Goal: Task Accomplishment & Management: Manage account settings

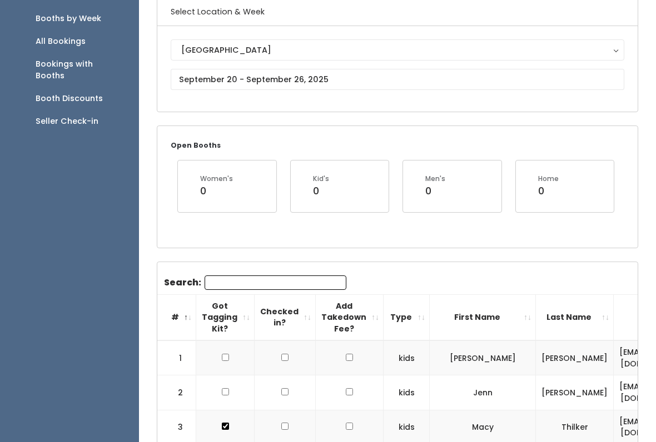
scroll to position [40, 0]
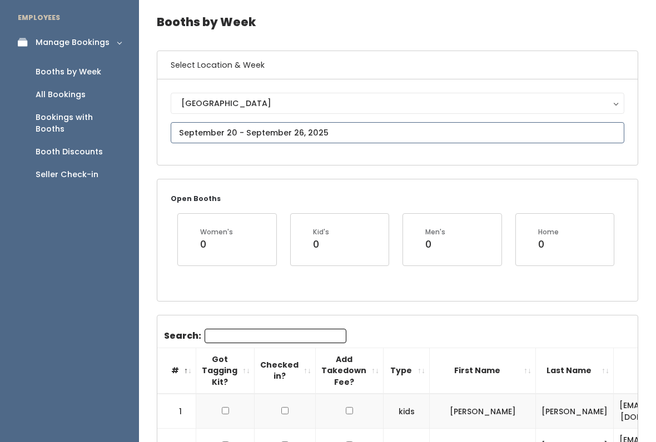
click at [408, 129] on input "text" at bounding box center [397, 132] width 453 height 21
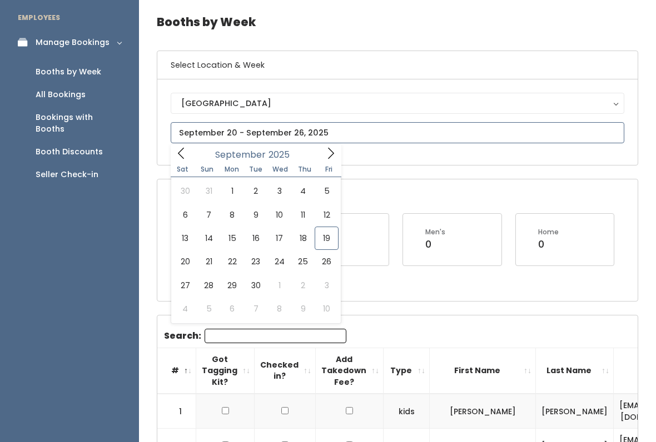
click at [325, 162] on span at bounding box center [330, 152] width 21 height 17
click at [328, 155] on icon at bounding box center [331, 153] width 12 height 12
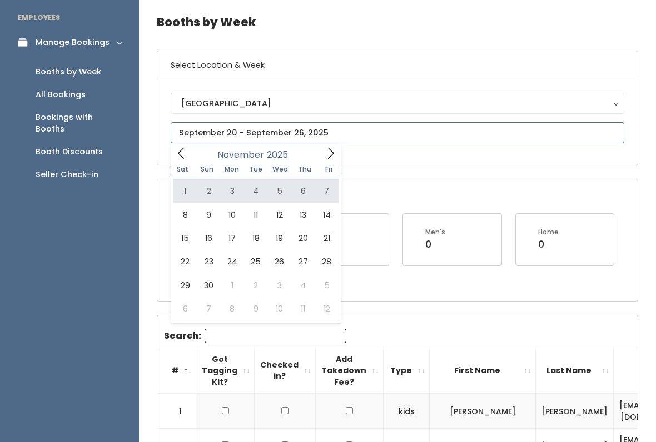
type input "[DATE] to [DATE]"
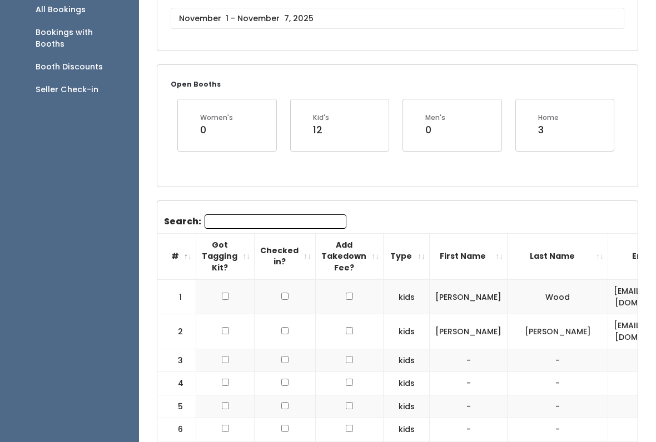
scroll to position [110, 0]
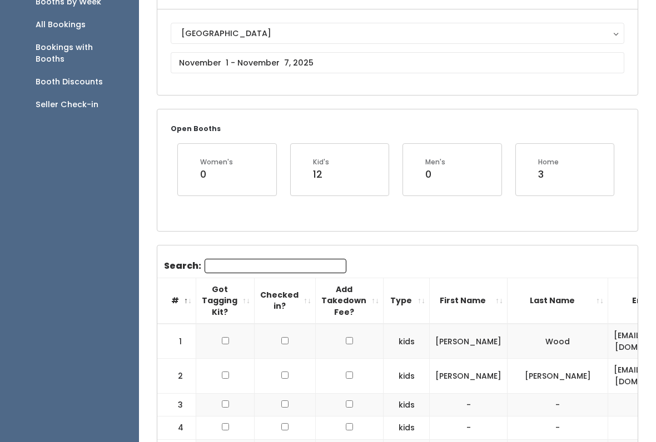
click at [288, 272] on input "Search:" at bounding box center [276, 266] width 142 height 14
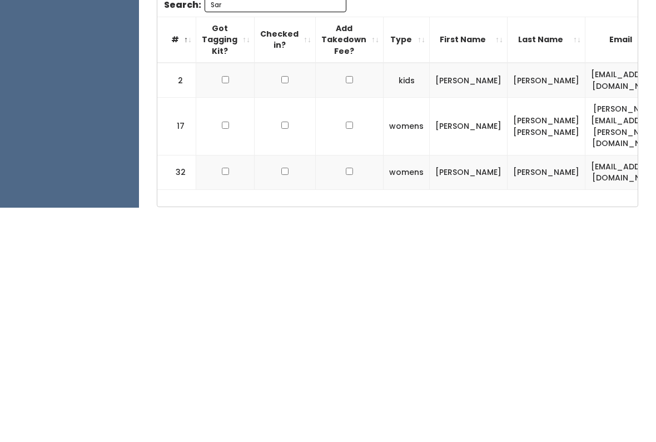
scroll to position [148, 0]
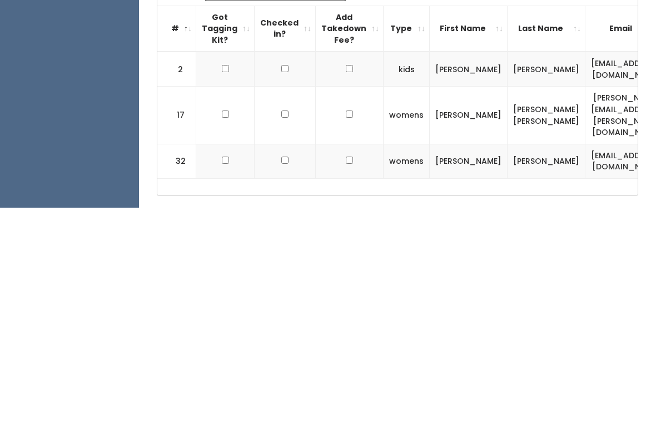
type input "Sar"
click at [222, 286] on td at bounding box center [225, 303] width 58 height 35
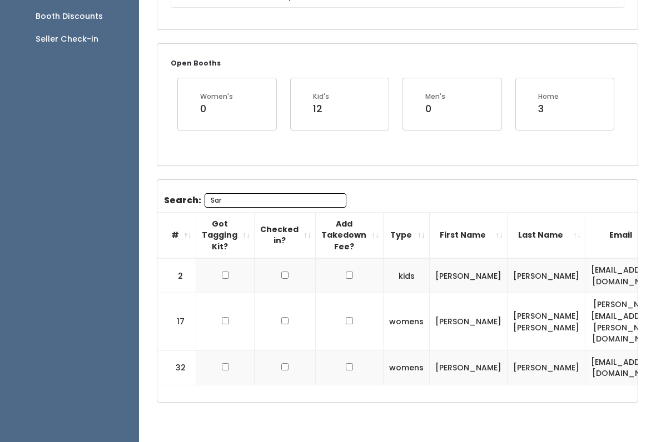
click at [224, 278] on input "checkbox" at bounding box center [225, 275] width 7 height 7
checkbox input "true"
click at [222, 363] on input "checkbox" at bounding box center [225, 366] width 7 height 7
checkbox input "true"
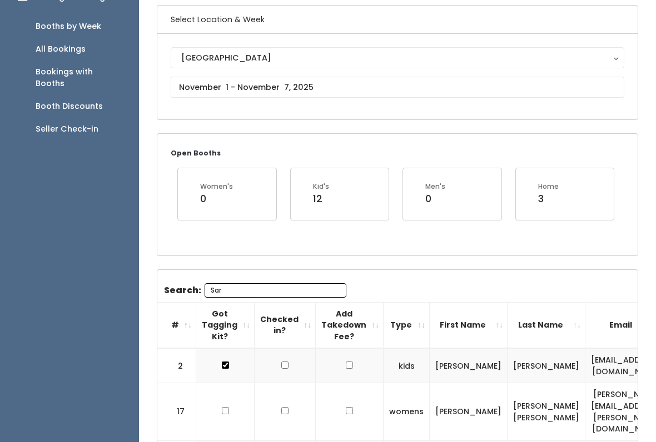
scroll to position [0, 0]
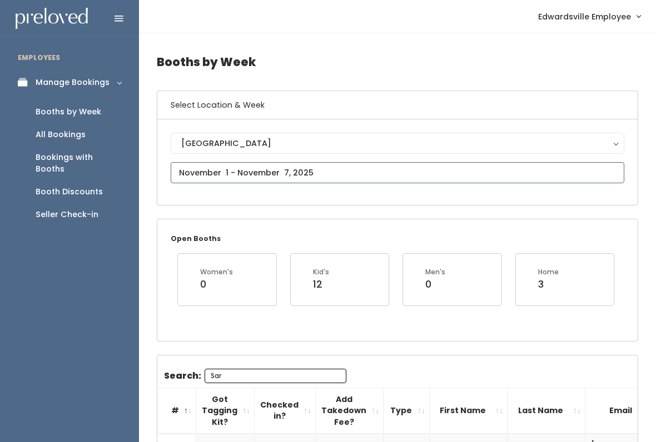
click at [521, 175] on input "text" at bounding box center [397, 172] width 453 height 21
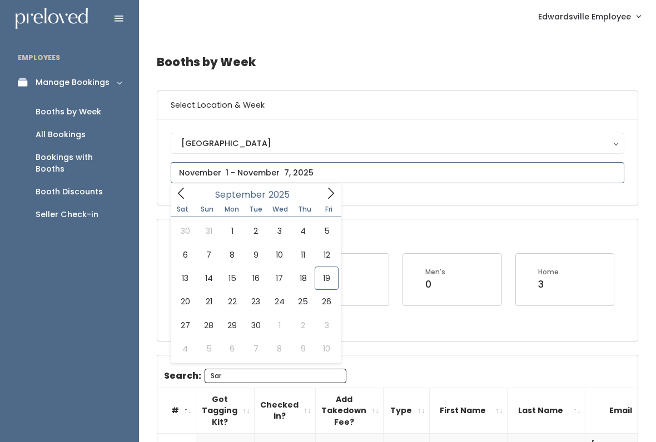
click at [176, 198] on icon at bounding box center [181, 193] width 12 height 12
click at [337, 198] on span at bounding box center [330, 193] width 21 height 17
click at [333, 189] on icon at bounding box center [331, 193] width 12 height 12
click at [190, 185] on span at bounding box center [181, 193] width 21 height 17
type input "September 13 to September 19"
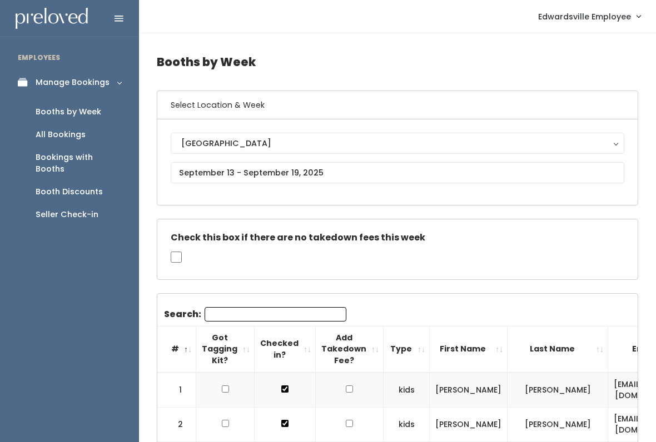
click at [101, 187] on link "Booth Discounts" at bounding box center [69, 192] width 139 height 23
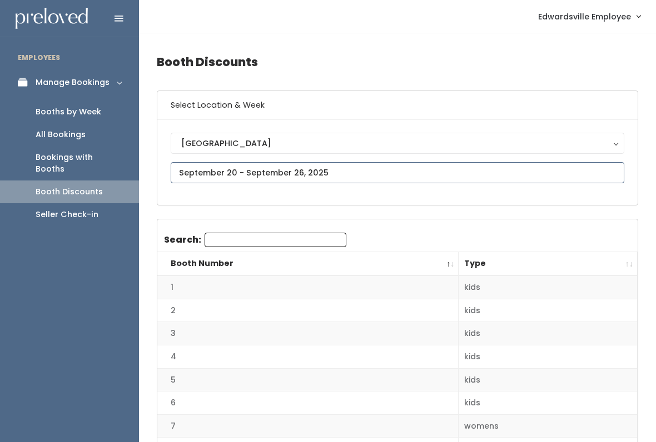
click at [341, 168] on input "text" at bounding box center [397, 172] width 453 height 21
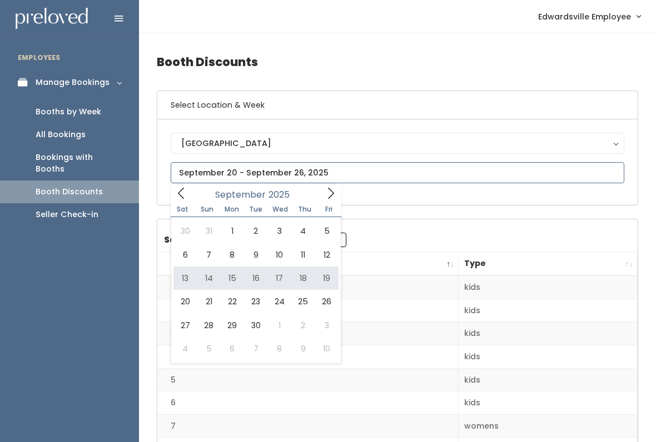
type input "September 13 to September 19"
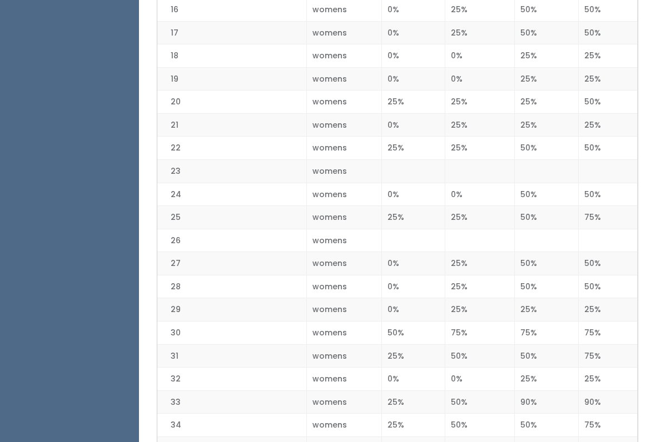
scroll to position [624, 0]
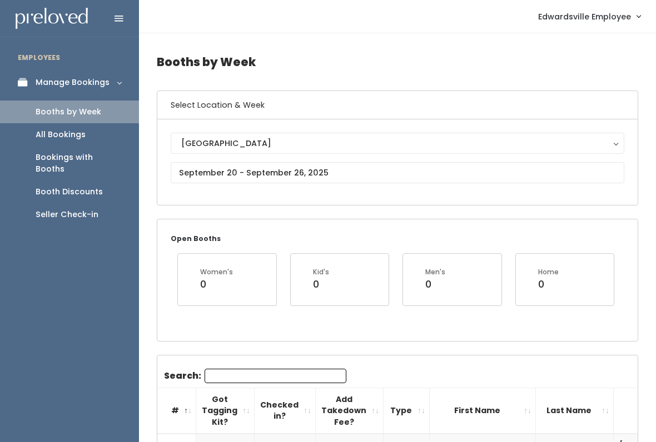
click at [348, 143] on div "[GEOGRAPHIC_DATA]" at bounding box center [397, 143] width 432 height 12
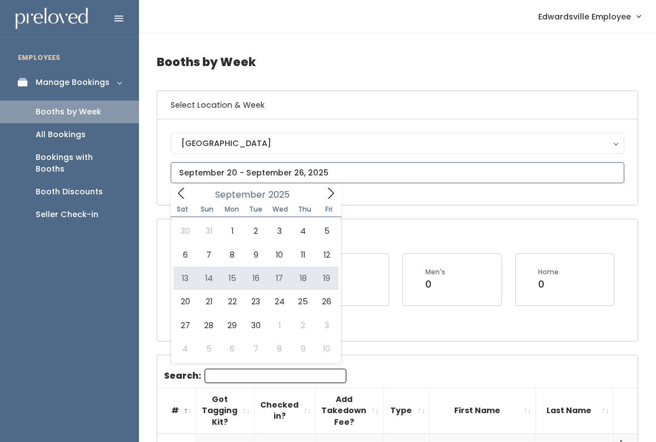
type input "September 13 to September 19"
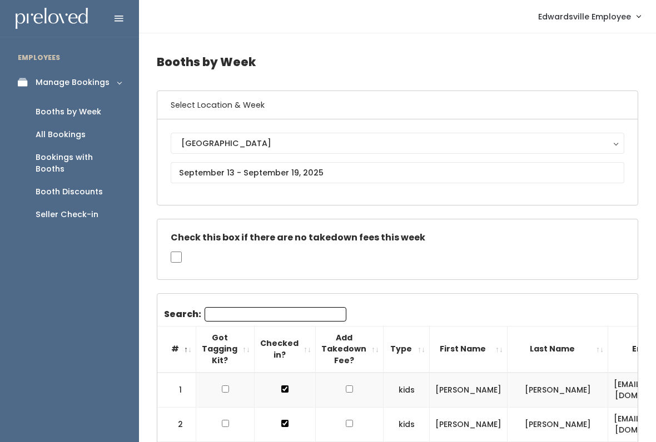
click at [102, 181] on link "Booth Discounts" at bounding box center [69, 192] width 139 height 23
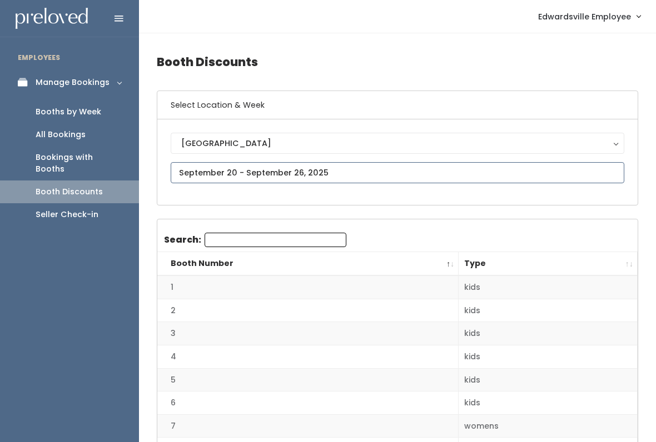
click at [321, 171] on input "text" at bounding box center [397, 172] width 453 height 21
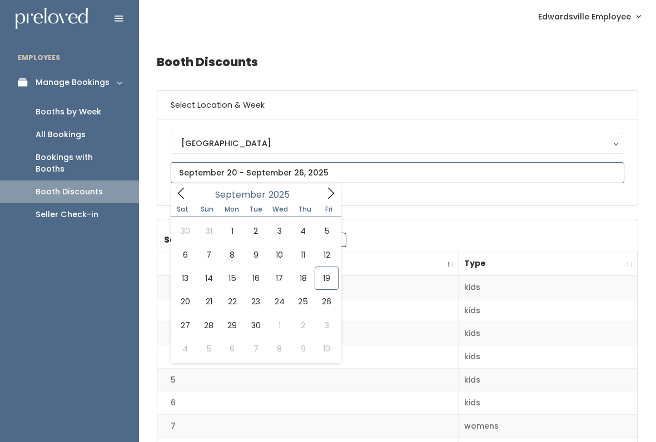
type input "September 13 to September 19"
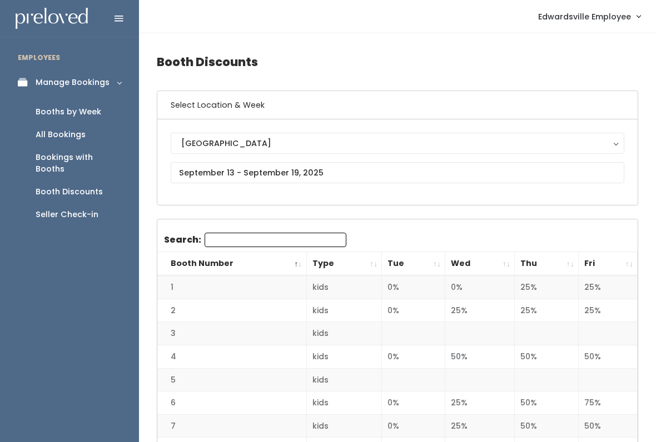
click at [100, 117] on link "Booths by Week" at bounding box center [69, 112] width 139 height 23
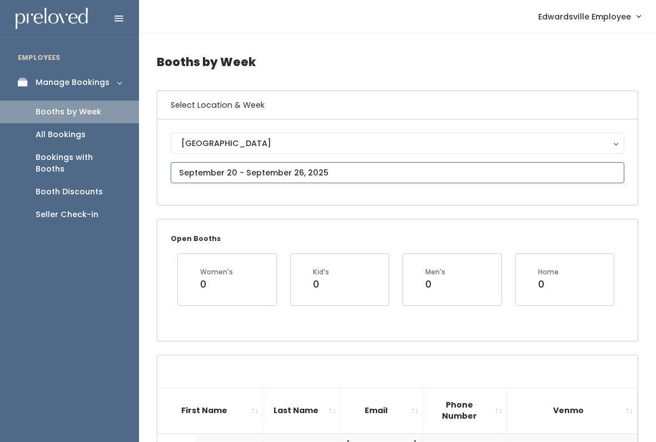
click at [440, 176] on input "text" at bounding box center [397, 172] width 453 height 21
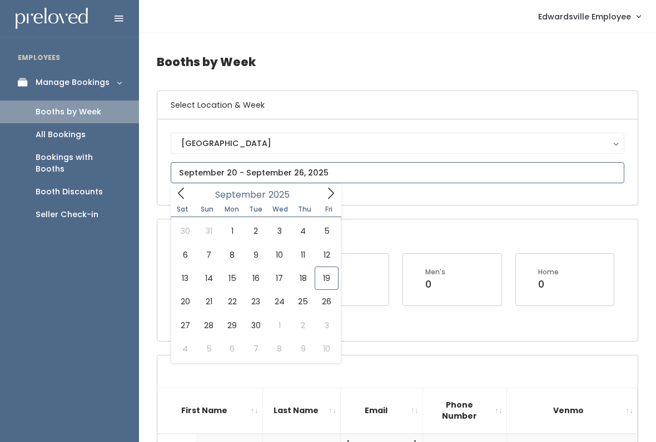
click at [387, 171] on input "text" at bounding box center [397, 172] width 453 height 21
type input "[DATE] to [DATE]"
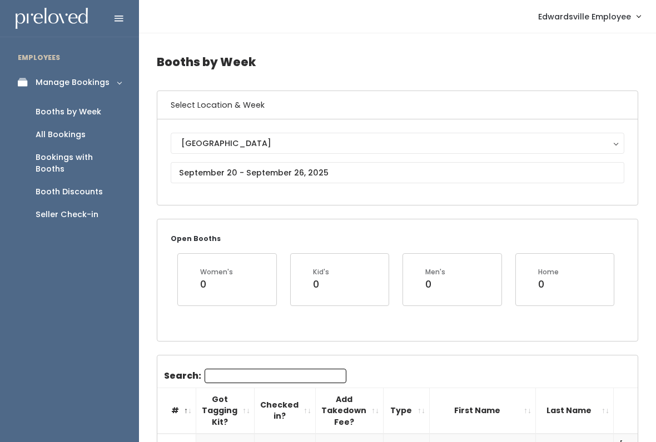
click at [291, 369] on input "Search:" at bounding box center [276, 376] width 142 height 14
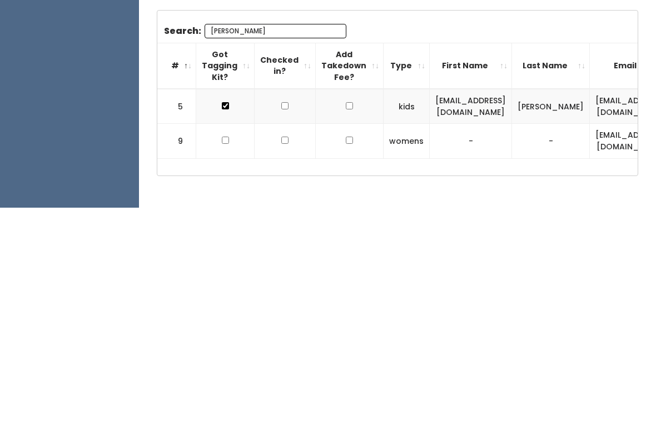
type input "Ja"
click at [222, 371] on input "checkbox" at bounding box center [225, 374] width 7 height 7
checkbox input "true"
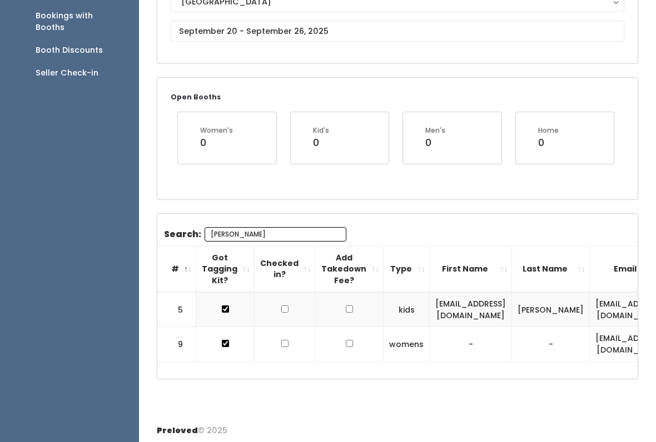
click at [358, 426] on div "Preloved © 2025" at bounding box center [397, 430] width 517 height 29
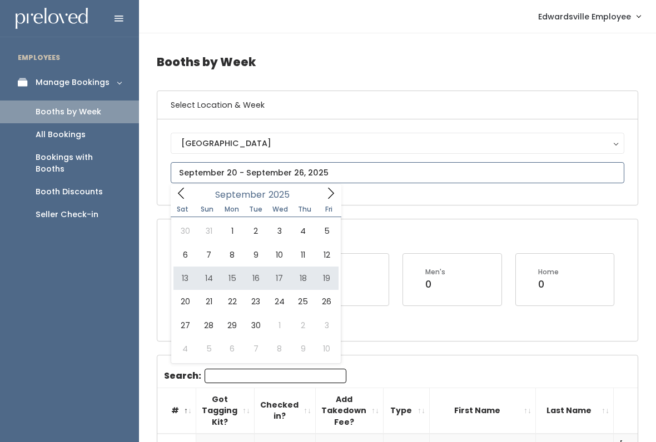
type input "September 13 to September 19"
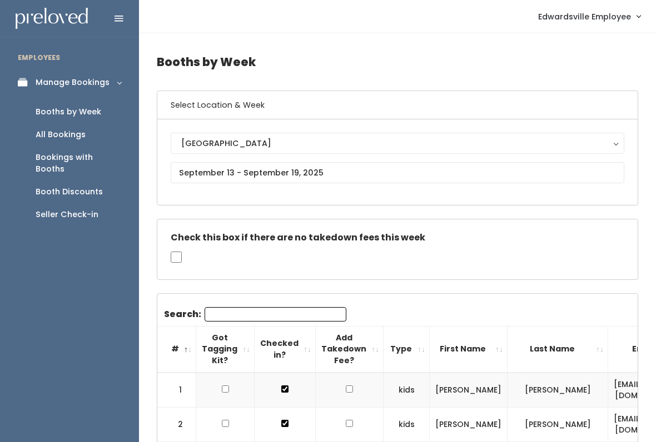
click at [268, 320] on input "Search:" at bounding box center [276, 314] width 142 height 14
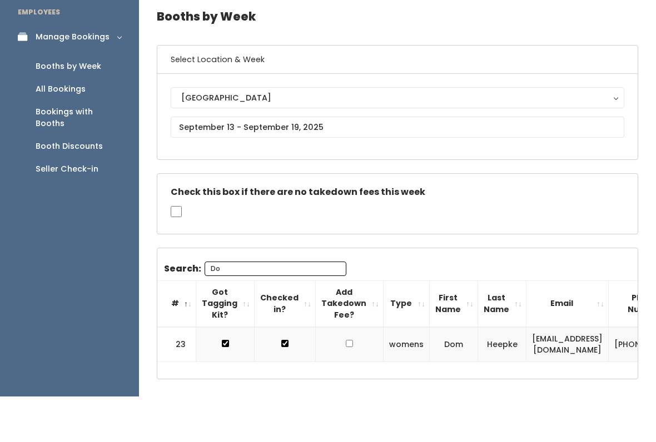
type input "Dom"
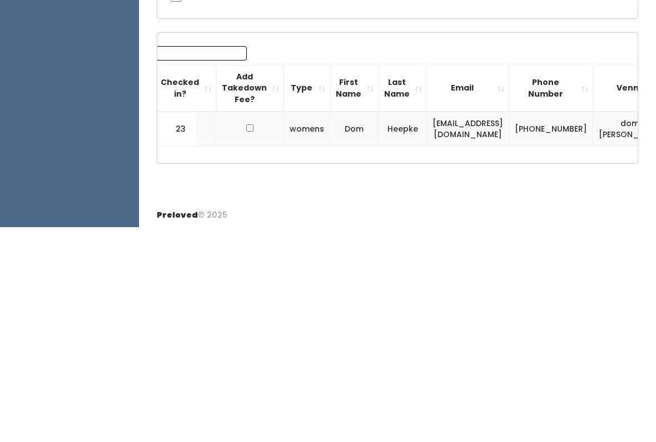
scroll to position [0, 98]
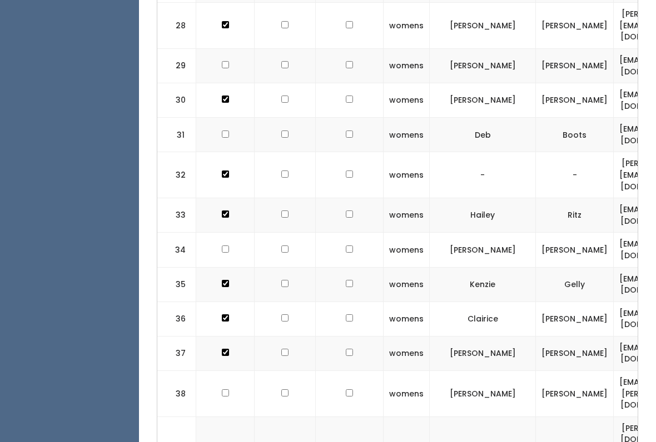
scroll to position [1402, 0]
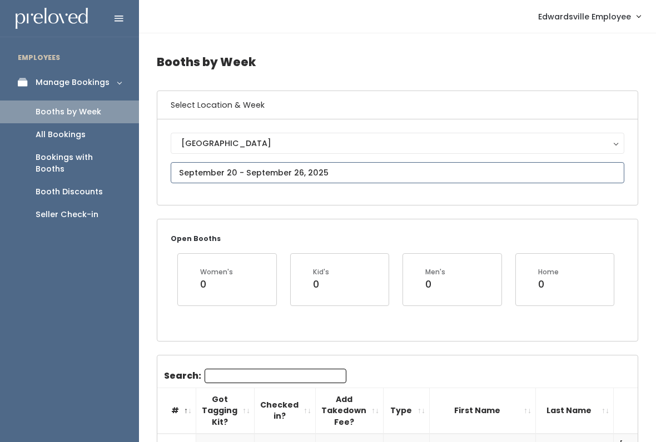
click at [326, 169] on input "text" at bounding box center [397, 172] width 453 height 21
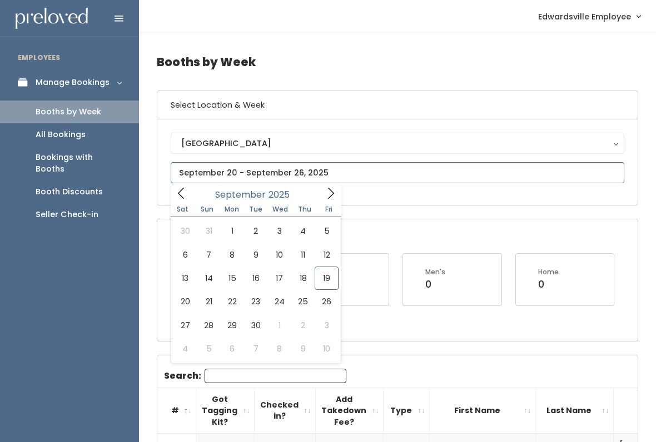
click at [338, 195] on span at bounding box center [330, 193] width 21 height 17
type input "[DATE] to [DATE]"
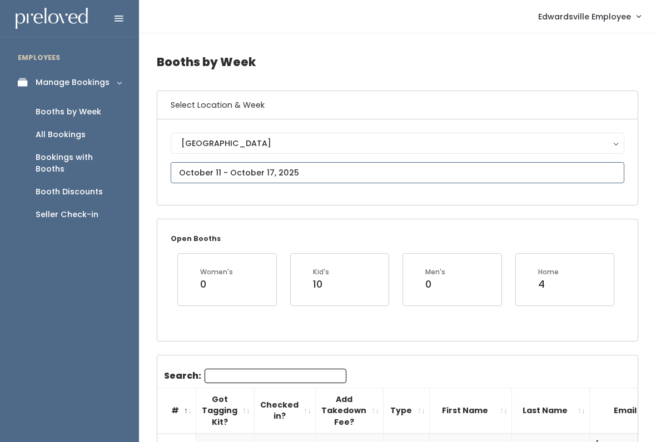
click at [372, 169] on input "text" at bounding box center [397, 172] width 453 height 21
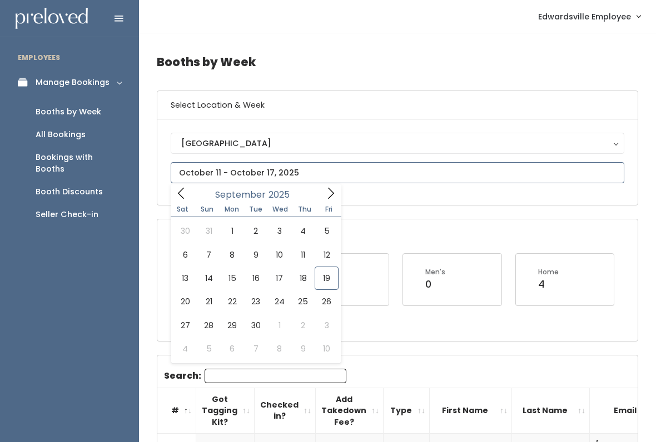
click at [325, 191] on icon at bounding box center [331, 193] width 12 height 12
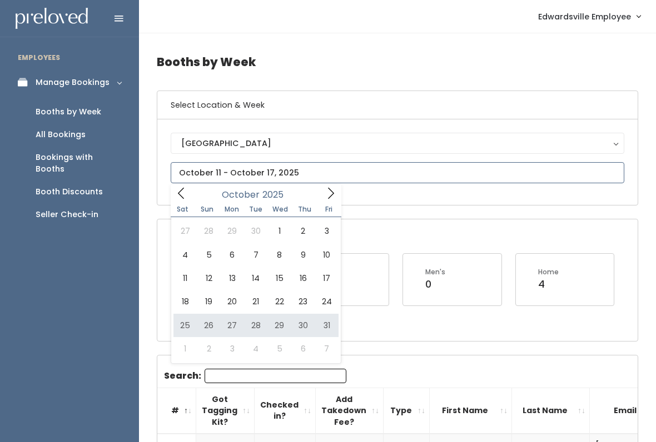
type input "October 25 to October 31"
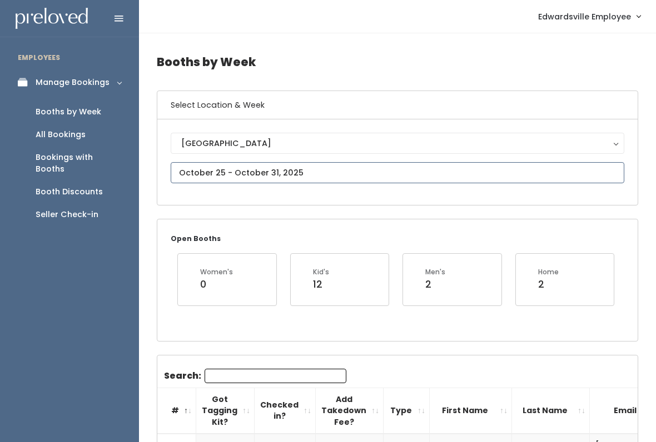
click at [437, 168] on input "text" at bounding box center [397, 172] width 453 height 21
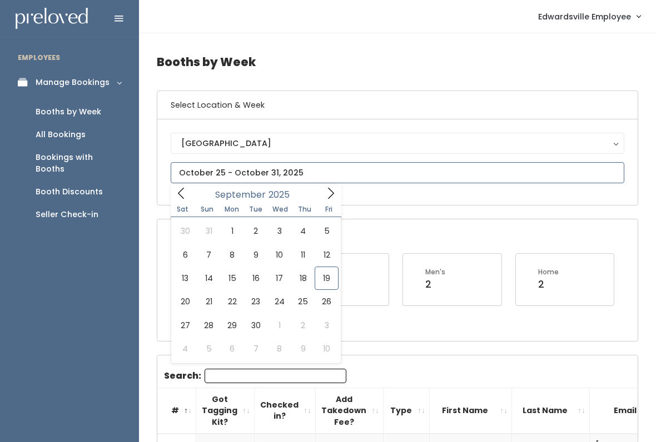
click at [325, 189] on icon at bounding box center [331, 193] width 12 height 12
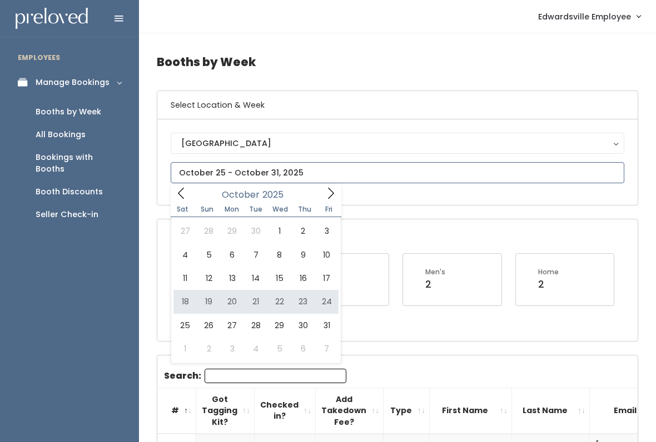
type input "[DATE] to [DATE]"
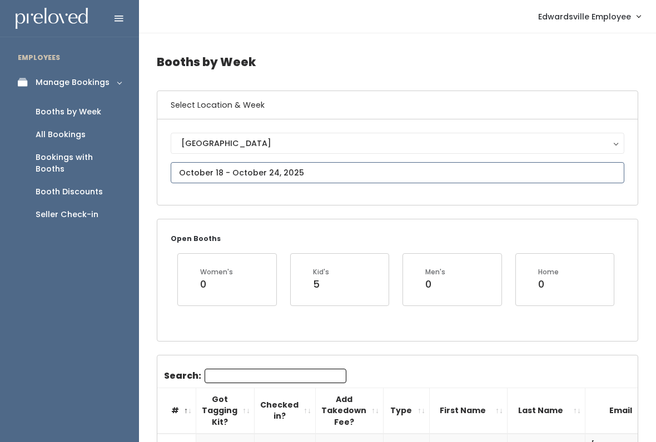
click at [386, 173] on input "text" at bounding box center [397, 172] width 453 height 21
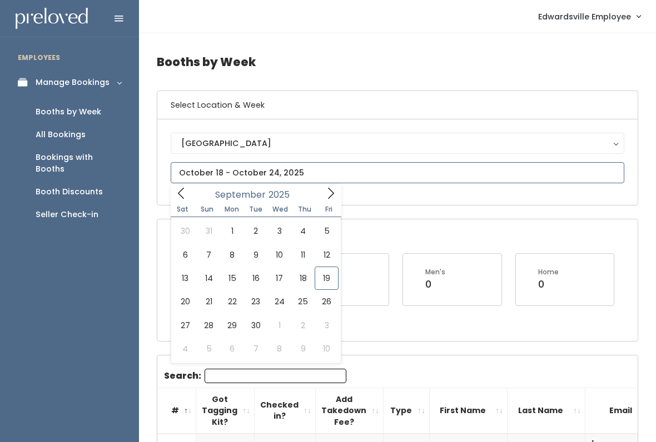
click at [333, 195] on icon at bounding box center [331, 193] width 12 height 12
type input "October 25 to October 31"
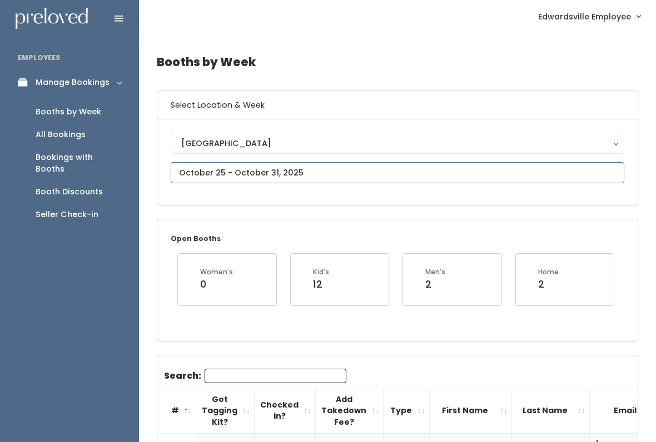
click at [351, 173] on input "text" at bounding box center [397, 172] width 453 height 21
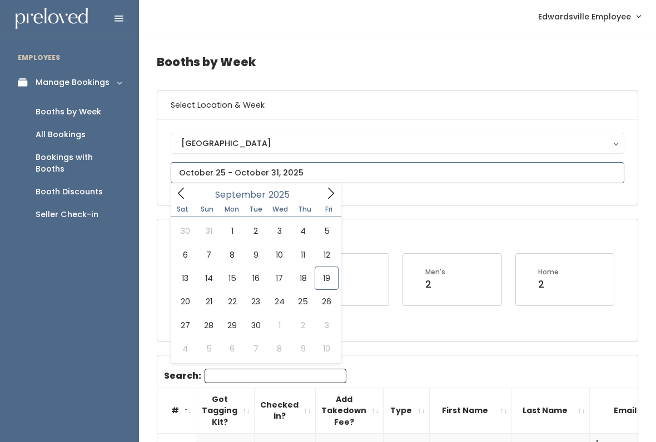
type input "[DATE] to [DATE]"
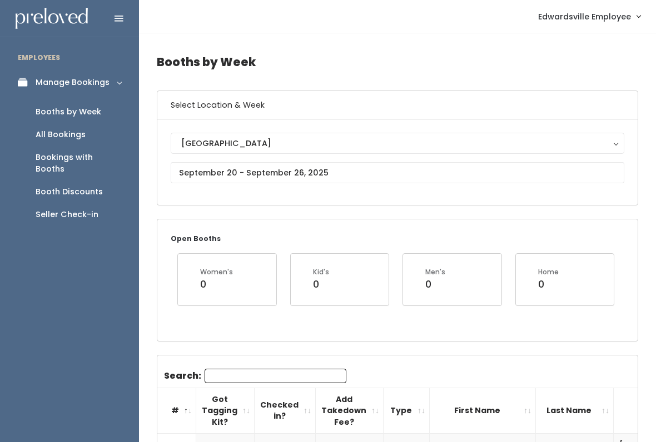
click at [306, 380] on input "Search:" at bounding box center [276, 376] width 142 height 14
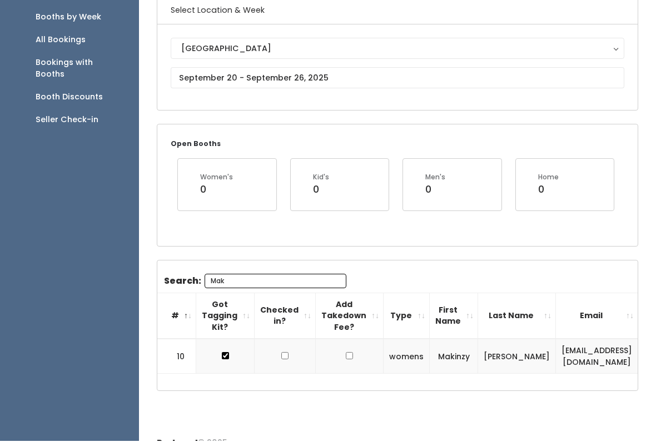
scroll to position [95, 0]
type input "Mak"
click at [549, 78] on input "text" at bounding box center [397, 77] width 453 height 21
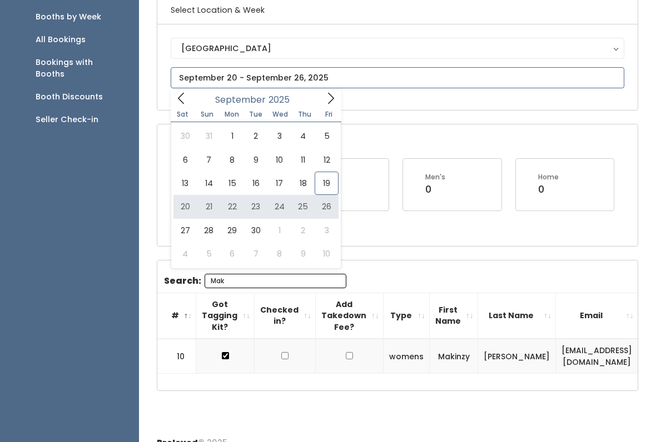
type input "September 20 to September 26"
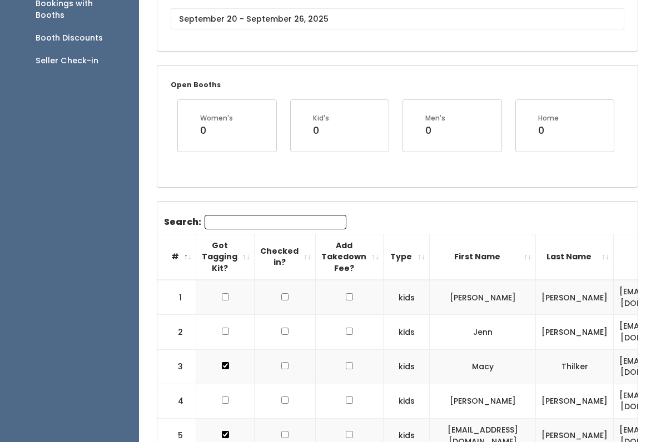
scroll to position [182, 0]
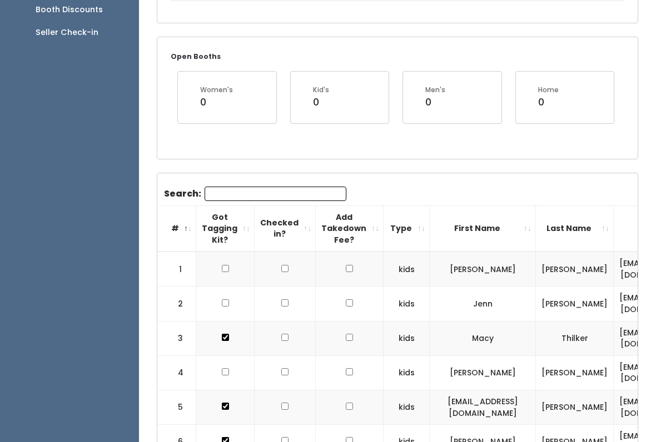
click at [231, 195] on input "Search:" at bounding box center [276, 194] width 142 height 14
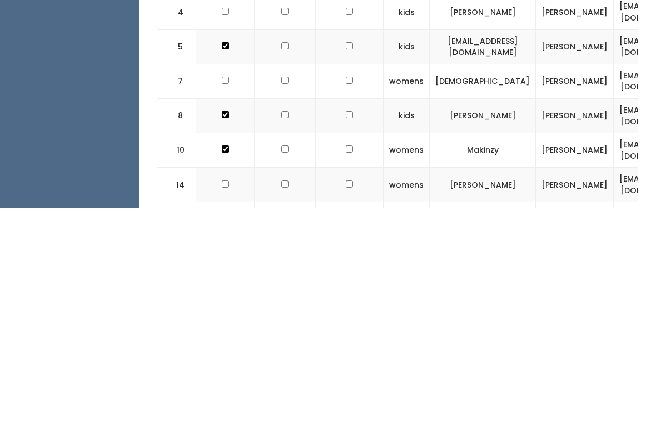
scroll to position [291, 0]
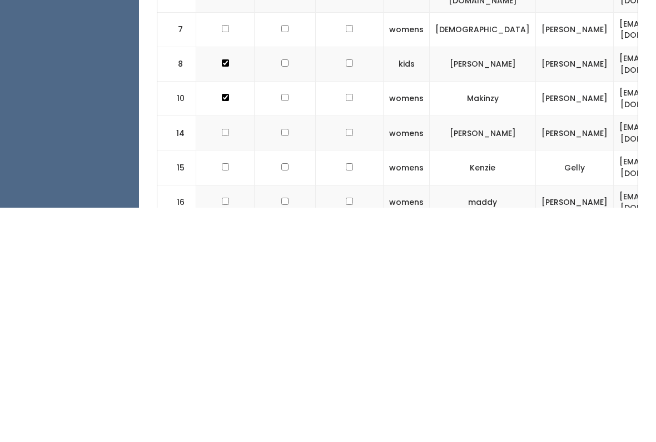
type input "Ma"
click at [227, 363] on input "checkbox" at bounding box center [225, 366] width 7 height 7
checkbox input "true"
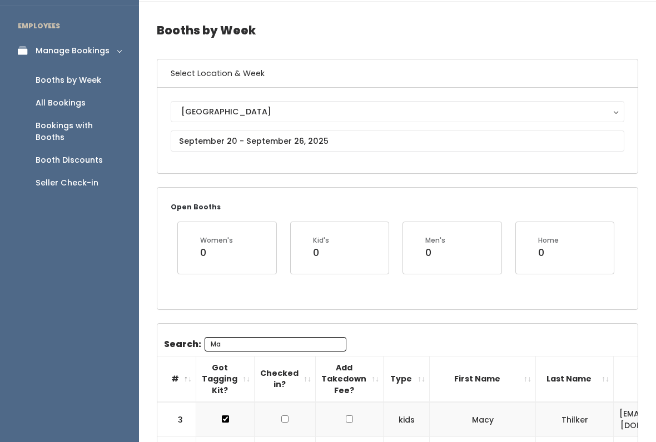
scroll to position [19, 0]
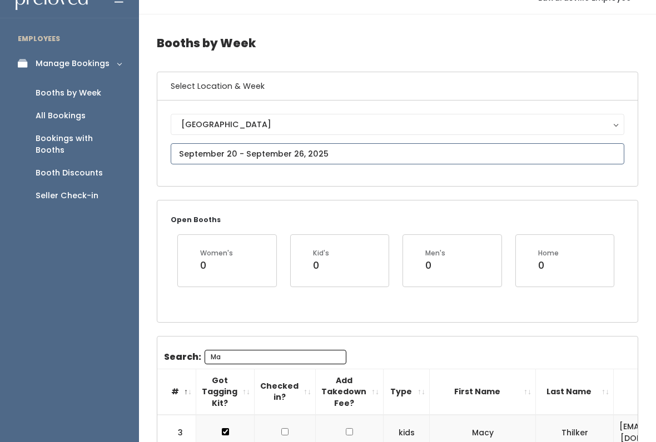
click at [576, 162] on input "text" at bounding box center [397, 153] width 453 height 21
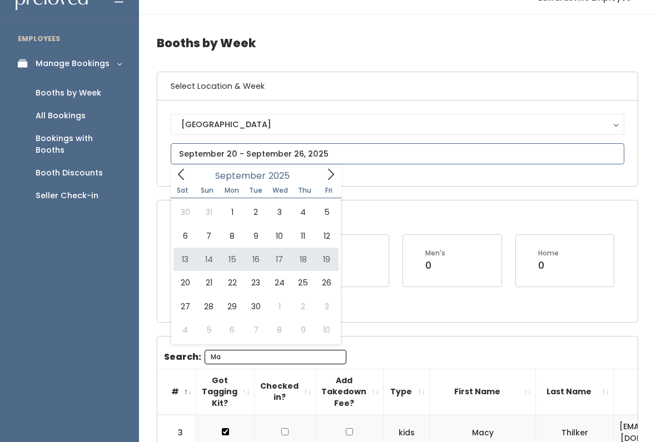
type input "[DATE] to [DATE]"
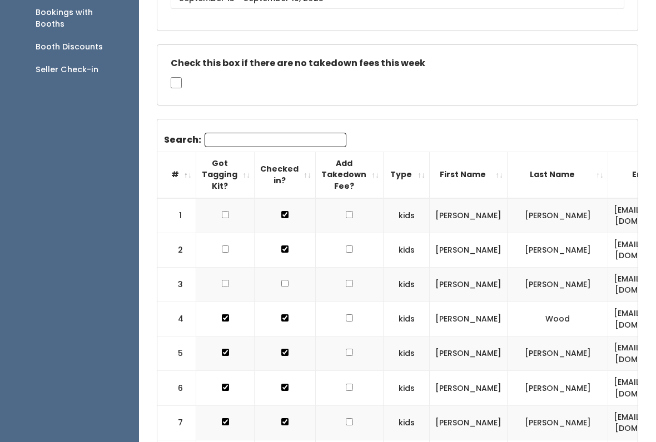
scroll to position [145, 0]
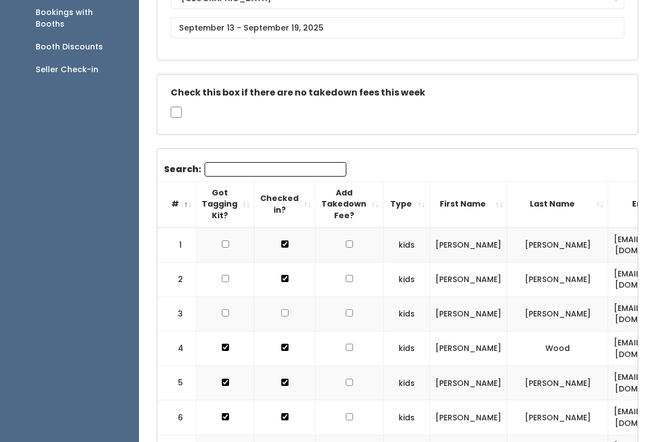
click at [309, 166] on input "Search:" at bounding box center [276, 169] width 142 height 14
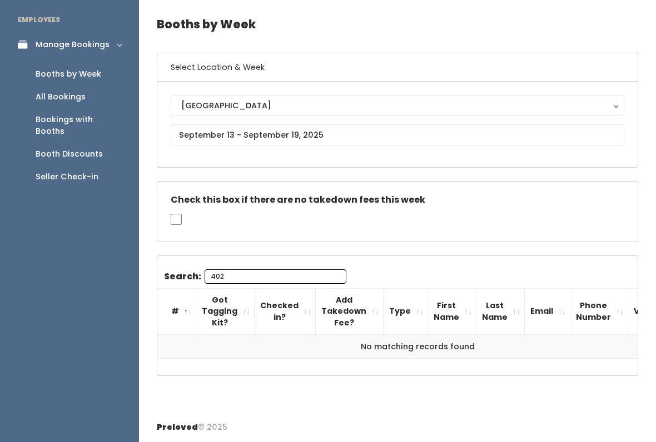
scroll to position [35, 0]
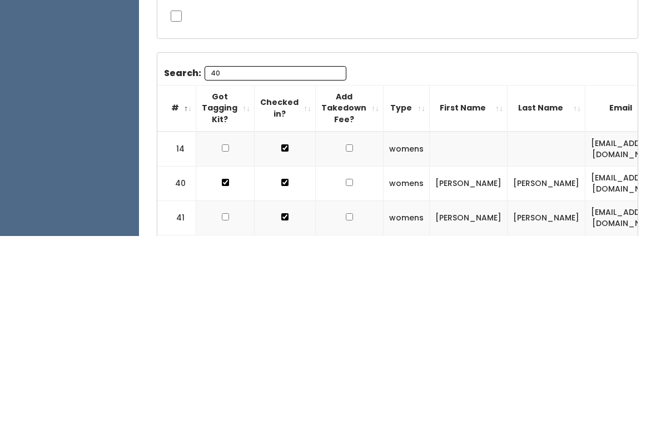
type input "4"
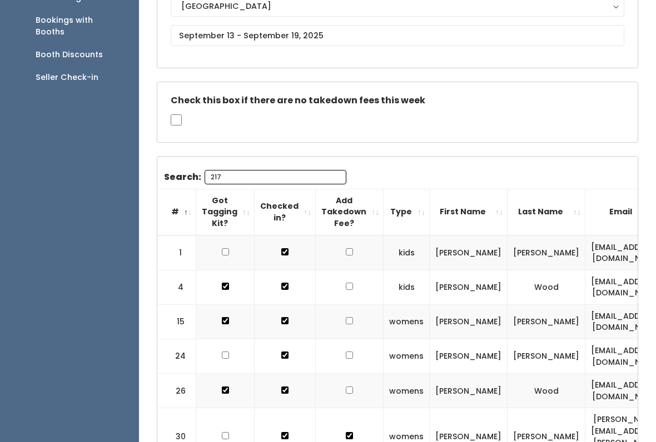
scroll to position [0, 0]
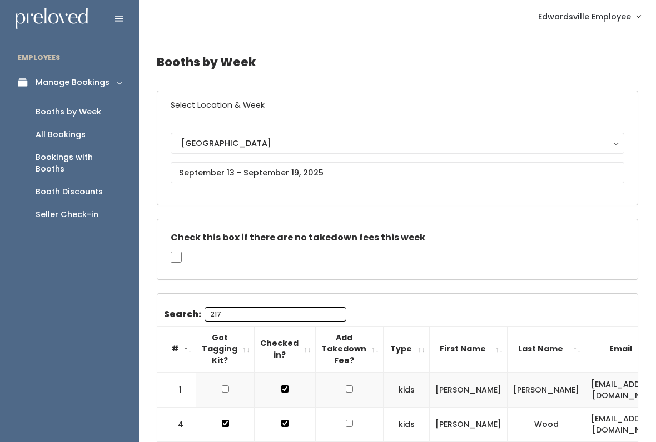
type input "217"
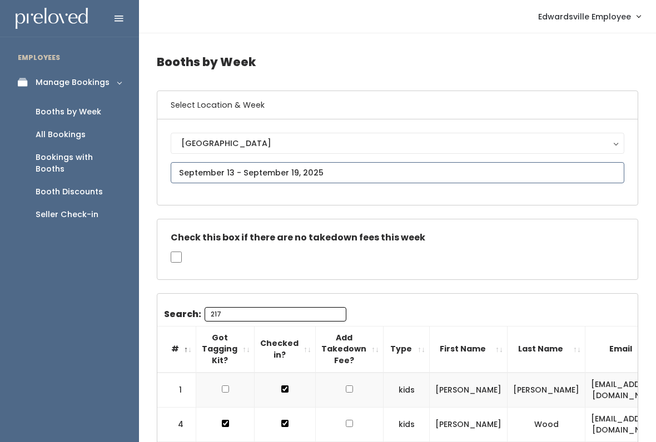
click at [353, 178] on input "text" at bounding box center [397, 172] width 453 height 21
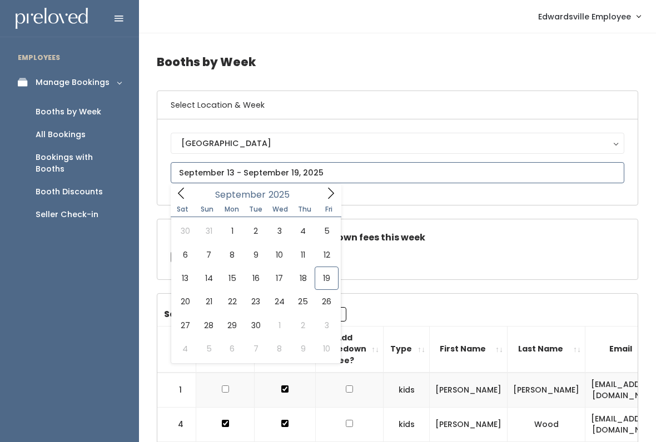
type input "September 20 to September 26"
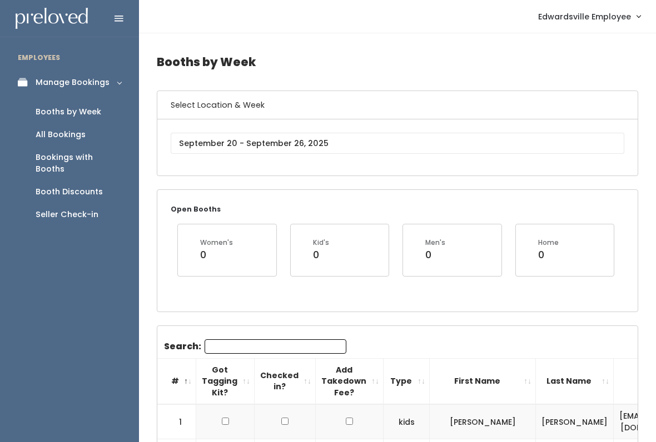
click at [288, 352] on input "Search:" at bounding box center [276, 347] width 142 height 14
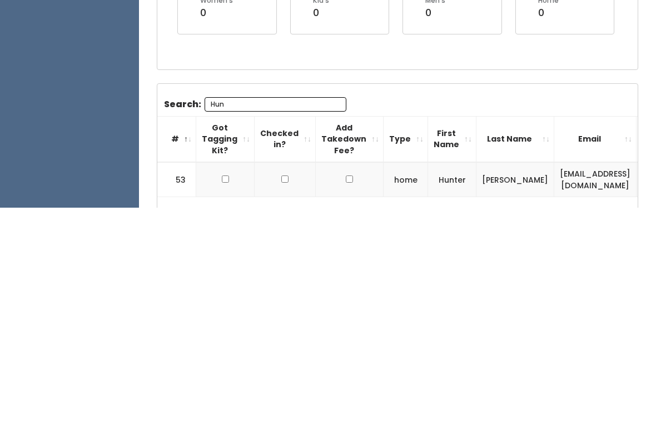
type input "Hun"
click at [228, 410] on input "checkbox" at bounding box center [225, 413] width 7 height 7
checkbox input "true"
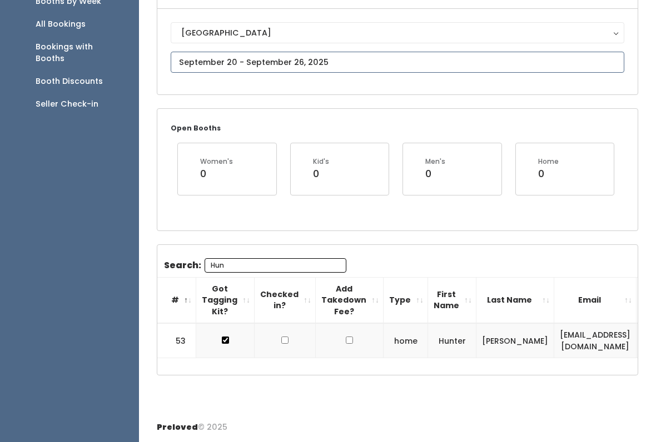
click at [389, 56] on input "text" at bounding box center [397, 62] width 453 height 21
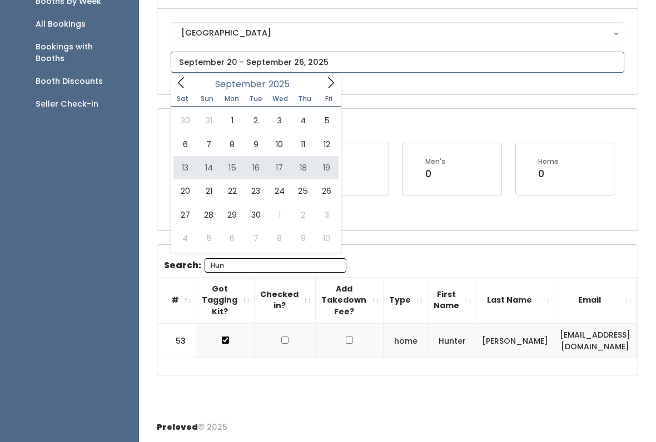
type input "[DATE] to [DATE]"
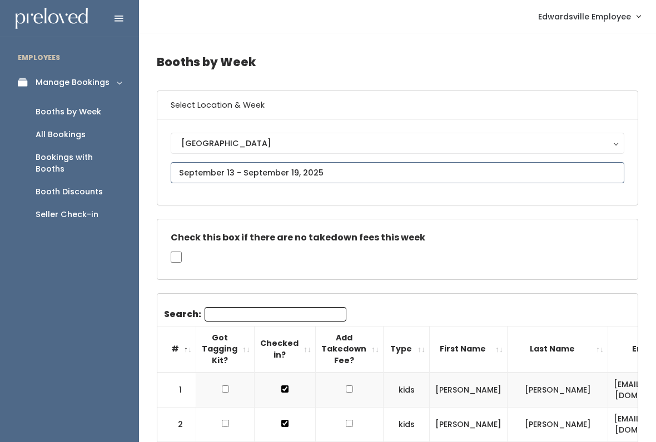
click at [441, 178] on input "text" at bounding box center [397, 172] width 453 height 21
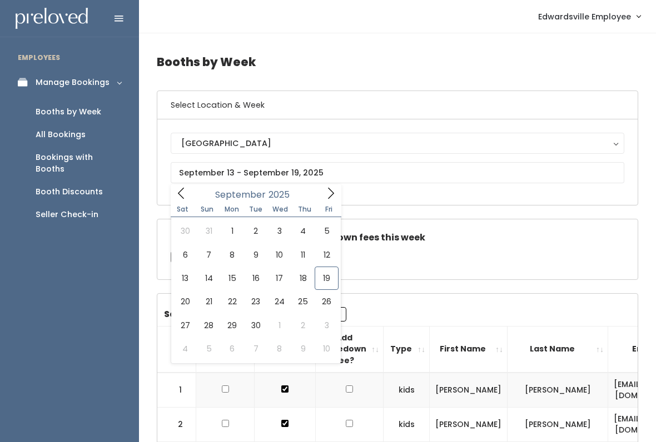
click at [461, 230] on div "Check this box if there are no takedown fees this week" at bounding box center [397, 250] width 480 height 60
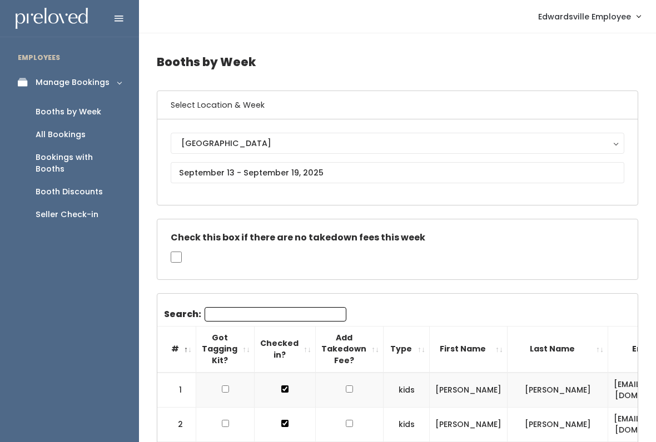
click at [311, 307] on input "Search:" at bounding box center [276, 314] width 142 height 14
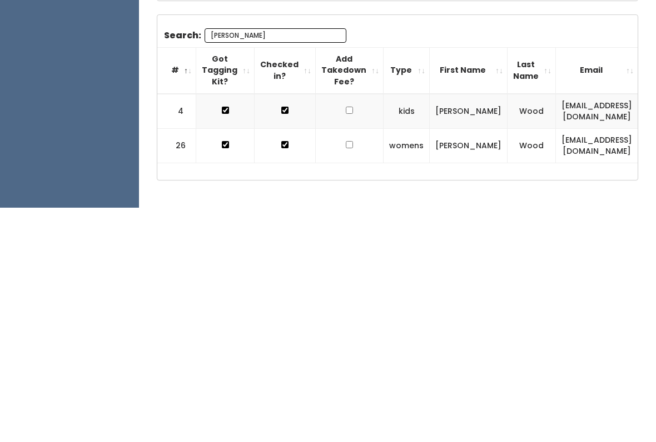
scroll to position [71, 0]
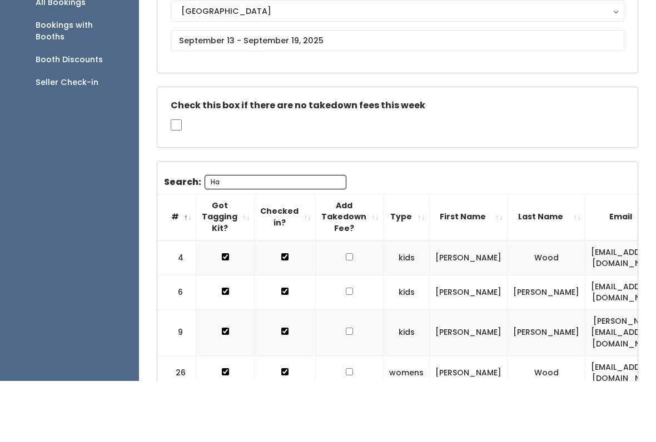
type input "H"
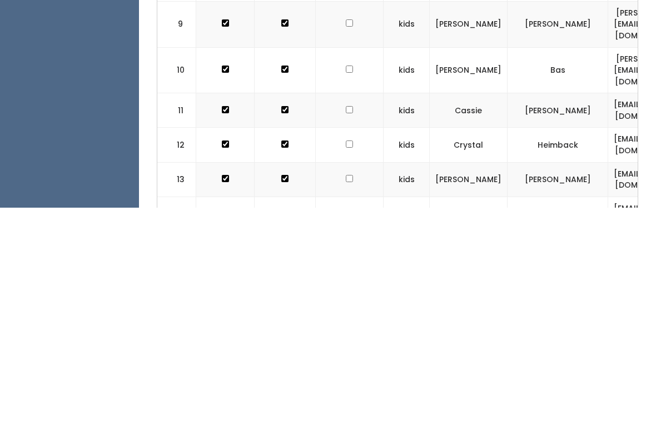
scroll to position [417, 0]
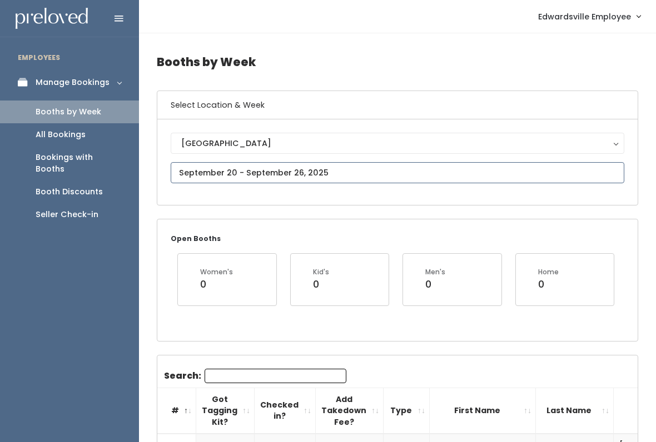
click at [357, 173] on input "text" at bounding box center [397, 172] width 453 height 21
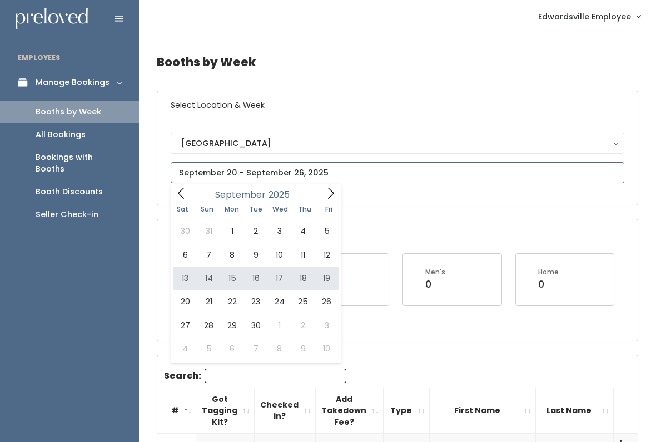
type input "September 13 to September 19"
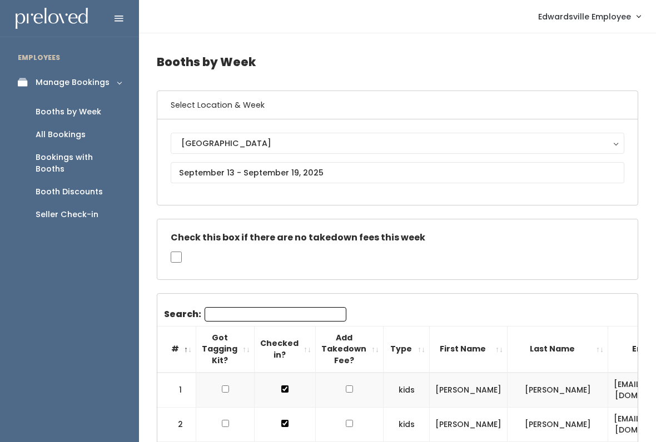
click at [303, 315] on input "Search:" at bounding box center [276, 314] width 142 height 14
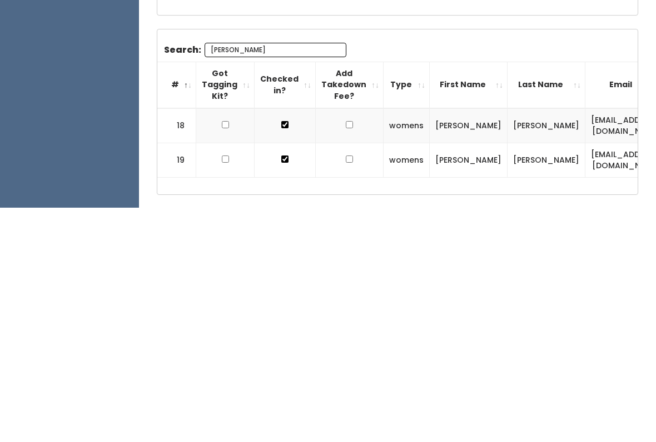
scroll to position [30, 0]
type input "Kelleb"
